Goal: Complete application form

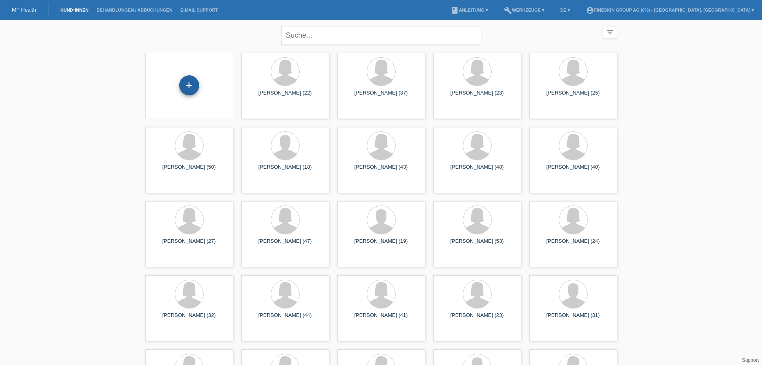
click at [189, 85] on div "+" at bounding box center [189, 85] width 20 height 20
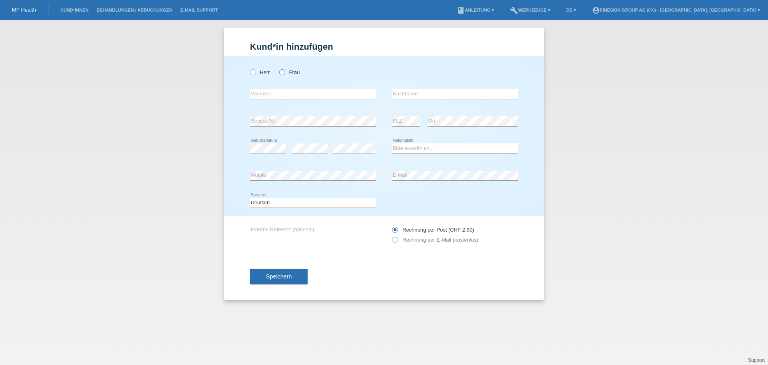
click at [293, 72] on label "Frau" at bounding box center [289, 72] width 20 height 6
click at [285, 72] on input "Frau" at bounding box center [281, 71] width 5 height 5
radio input "true"
click at [293, 93] on input "text" at bounding box center [313, 94] width 126 height 10
type input "Leidy"
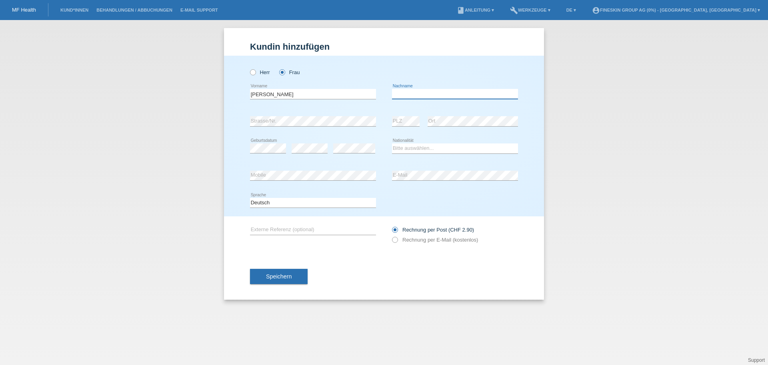
click at [413, 96] on input "text" at bounding box center [455, 94] width 126 height 10
type input "Carvajal"
click at [437, 237] on label "Rechnung per E-Mail (kostenlos)" at bounding box center [435, 240] width 86 height 6
click at [397, 237] on input "Rechnung per E-Mail (kostenlos)" at bounding box center [394, 242] width 5 height 10
radio input "true"
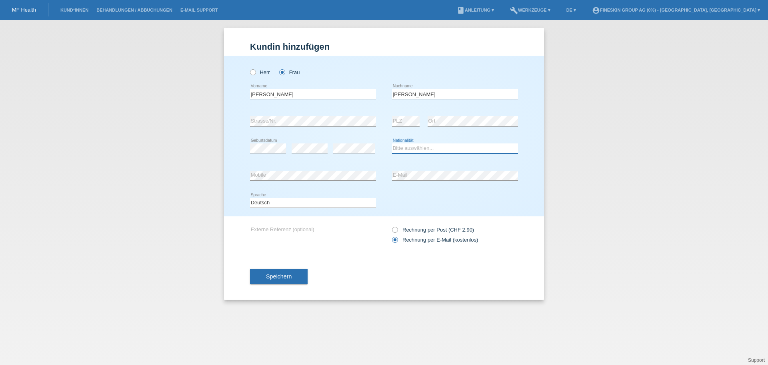
click at [434, 148] on select "Bitte auswählen... Schweiz Deutschland Liechtenstein Österreich ------------ Af…" at bounding box center [455, 148] width 126 height 10
select select "VE"
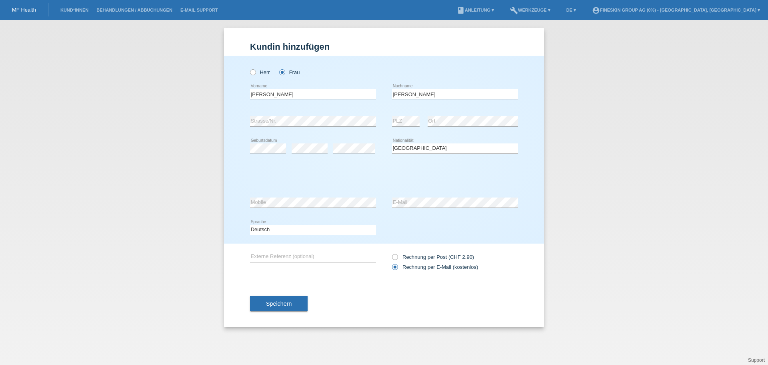
click at [494, 140] on div "Bitte auswählen... Schweiz Deutschland Liechtenstein Österreich ------------ Af…" at bounding box center [455, 148] width 126 height 27
click at [319, 176] on select "Bitte auswählen... C B B - Flüchtlingsstatus Andere" at bounding box center [313, 175] width 126 height 10
select select "C"
click at [250, 170] on select "Bitte auswählen... C B B - Flüchtlingsstatus Andere" at bounding box center [313, 175] width 126 height 10
click at [421, 175] on select "Tag 01 02 03 04 05 06 07 08 09 10 11" at bounding box center [410, 175] width 36 height 10
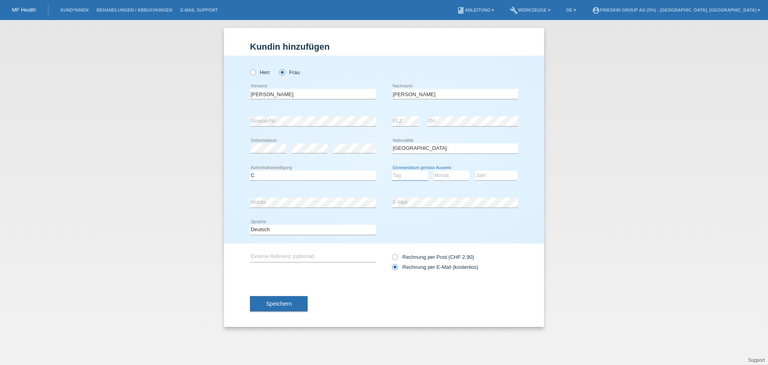
select select "21"
click at [450, 174] on select "Monat 01 02 03 04 05 06 07 08 09 10 11" at bounding box center [452, 175] width 36 height 10
select select "12"
click at [481, 174] on select "Jahr 2025 2024 2023 2022 2021 2020 2019 2018 2017 2016 2015 2014 2013 2012 2011…" at bounding box center [496, 175] width 42 height 10
select select "2012"
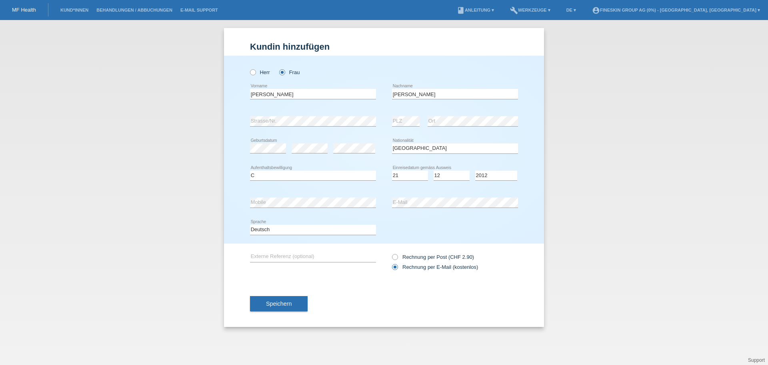
click at [496, 217] on div "Deutsch Français Italiano English error Sprache" at bounding box center [384, 229] width 268 height 27
click at [271, 302] on span "Speichern" at bounding box center [279, 303] width 26 height 6
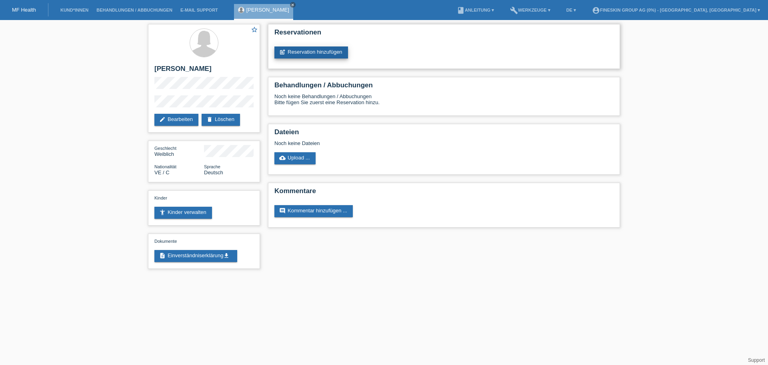
click at [324, 54] on link "post_add Reservation hinzufügen" at bounding box center [312, 52] width 74 height 12
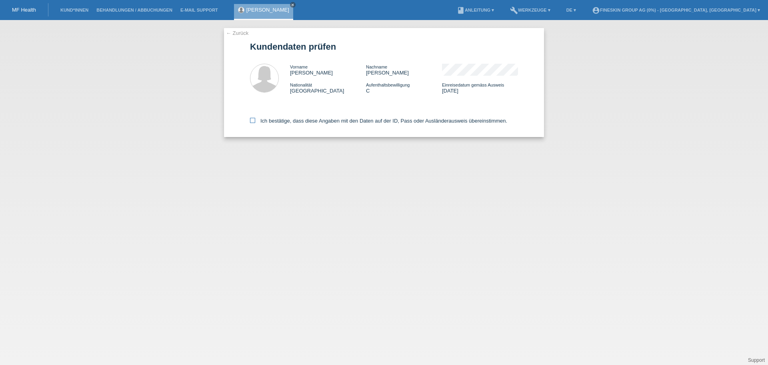
click at [357, 119] on label "Ich bestätige, dass diese Angaben mit den Daten auf der ID, Pass oder Ausländer…" at bounding box center [378, 121] width 257 height 6
click at [255, 119] on input "Ich bestätige, dass diese Angaben mit den Daten auf der ID, Pass oder Ausländer…" at bounding box center [252, 120] width 5 height 5
checkbox input "true"
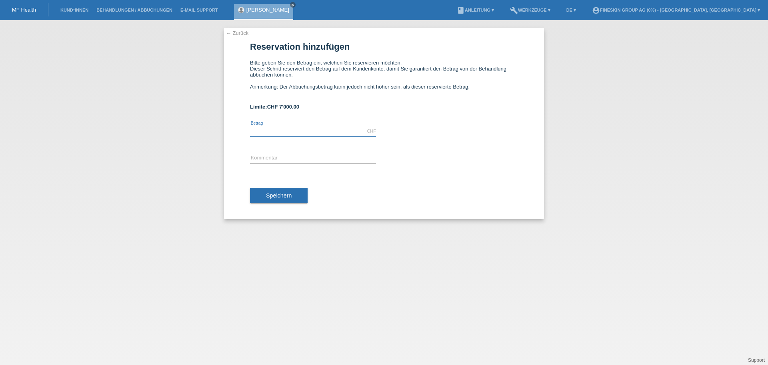
click at [301, 127] on input "text" at bounding box center [313, 131] width 126 height 10
